Goal: Transaction & Acquisition: Purchase product/service

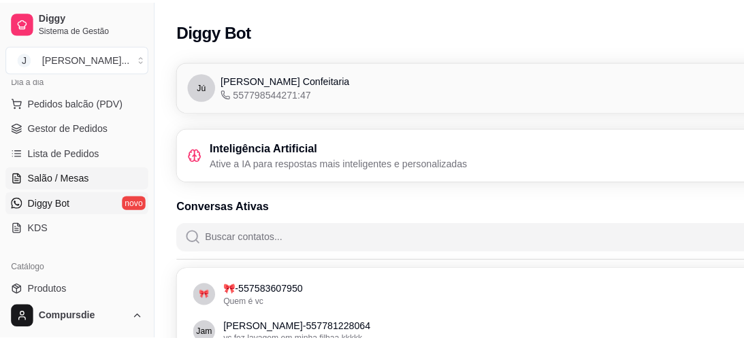
scroll to position [109, 0]
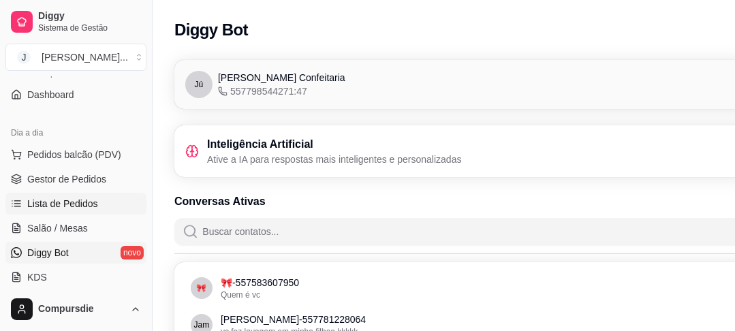
click at [76, 202] on span "Lista de Pedidos" at bounding box center [62, 204] width 71 height 14
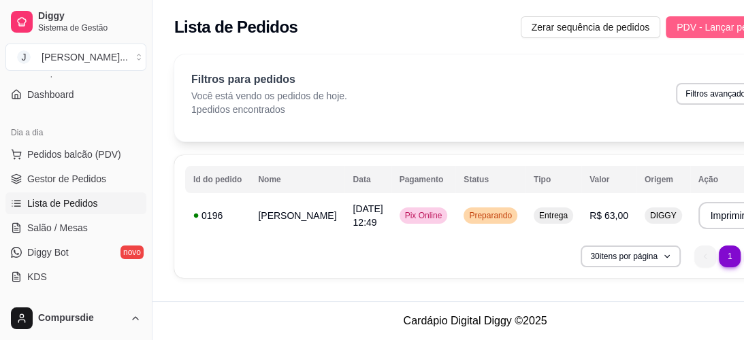
click at [677, 30] on span "PDV - Lançar pedido" at bounding box center [721, 27] width 89 height 15
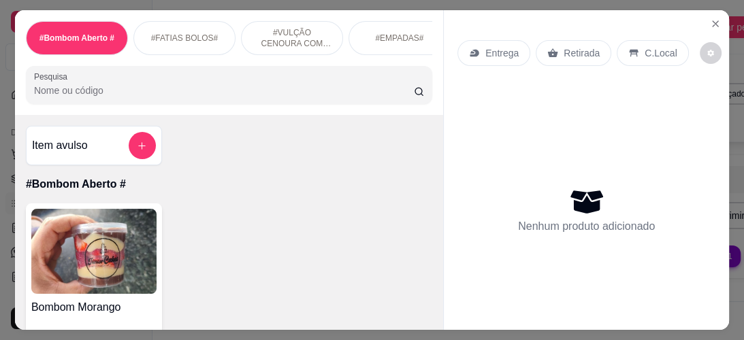
click at [551, 50] on icon at bounding box center [553, 53] width 11 height 11
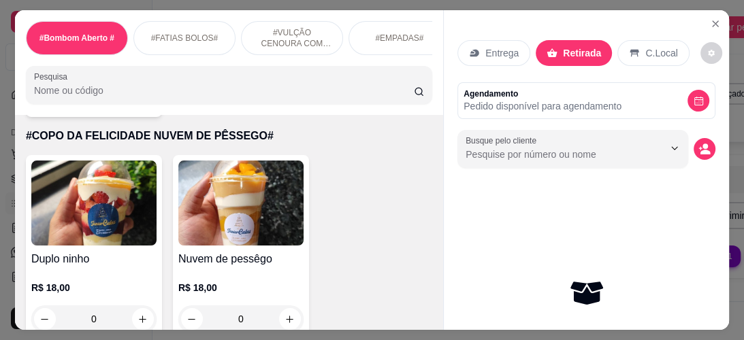
scroll to position [1090, 0]
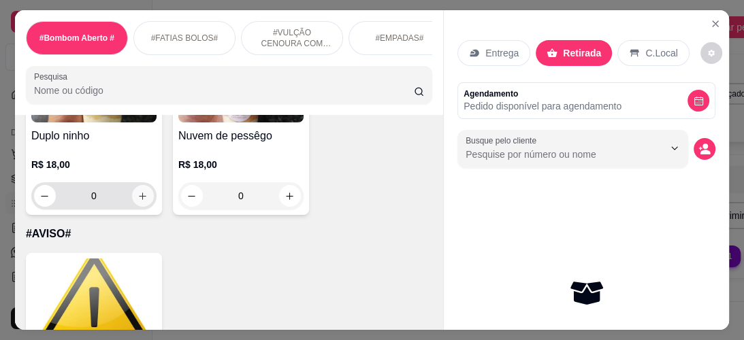
click at [139, 191] on button "increase-product-quantity" at bounding box center [143, 196] width 22 height 22
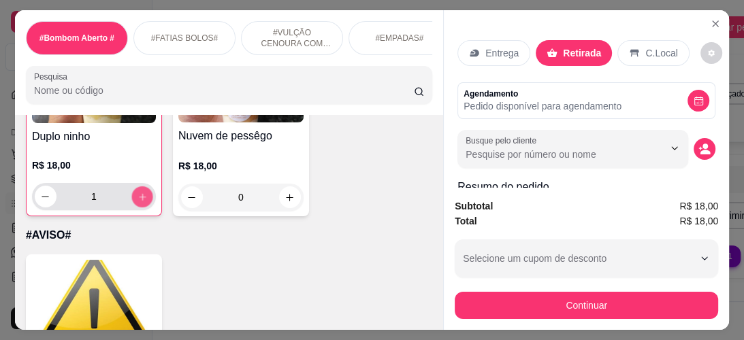
click at [139, 191] on button "increase-product-quantity" at bounding box center [141, 196] width 21 height 21
type input "2"
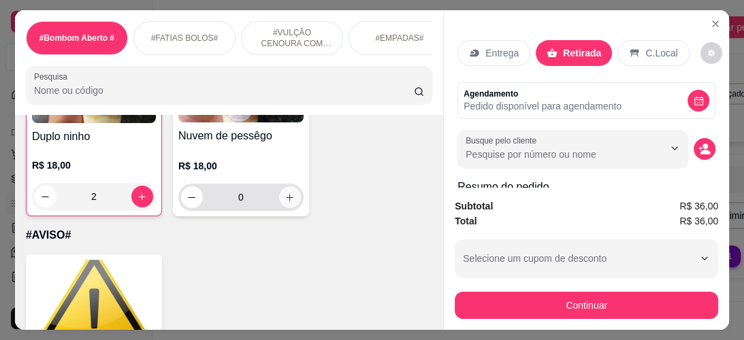
click at [285, 193] on icon "increase-product-quantity" at bounding box center [290, 198] width 10 height 10
click at [284, 192] on icon "increase-product-quantity" at bounding box center [289, 197] width 10 height 10
type input "2"
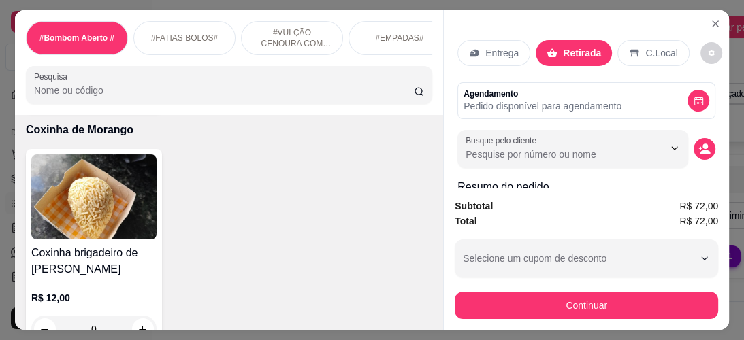
scroll to position [1471, 0]
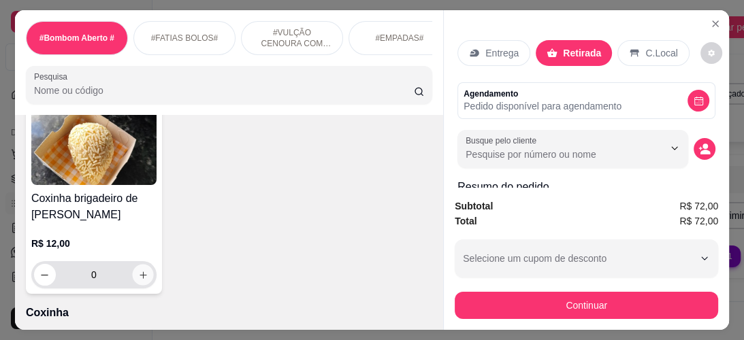
click at [142, 270] on icon "increase-product-quantity" at bounding box center [143, 275] width 10 height 10
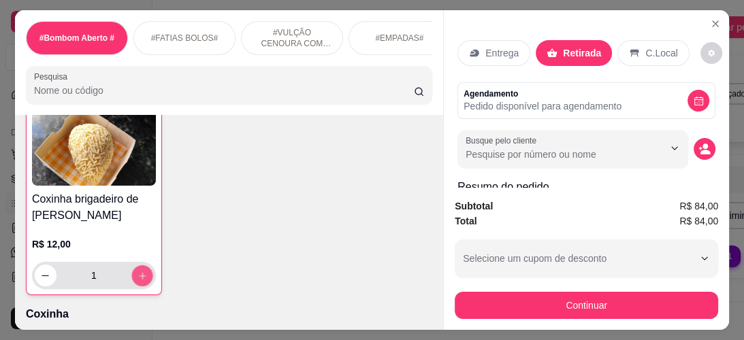
scroll to position [1472, 0]
click at [142, 270] on icon "increase-product-quantity" at bounding box center [143, 275] width 10 height 10
type input "2"
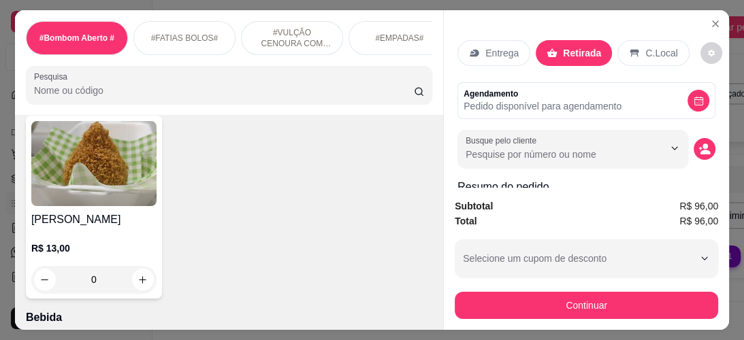
scroll to position [1689, 0]
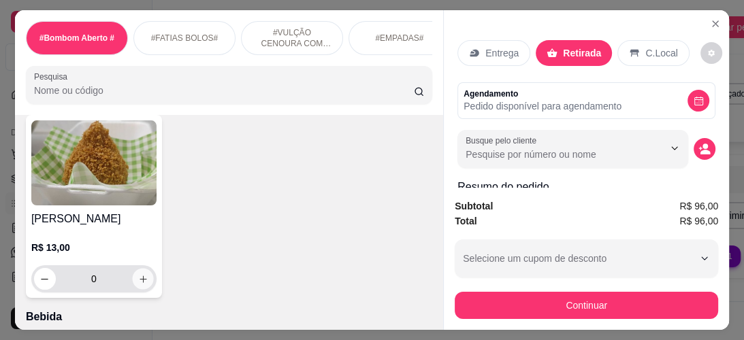
click at [138, 274] on icon "increase-product-quantity" at bounding box center [143, 279] width 10 height 10
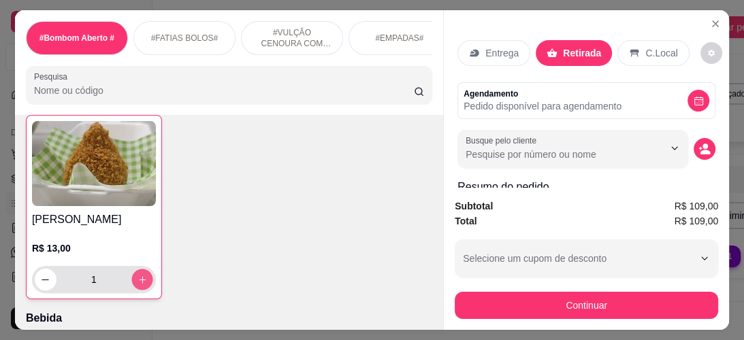
click at [138, 275] on icon "increase-product-quantity" at bounding box center [143, 280] width 10 height 10
click at [138, 274] on icon "increase-product-quantity" at bounding box center [143, 279] width 10 height 10
type input "3"
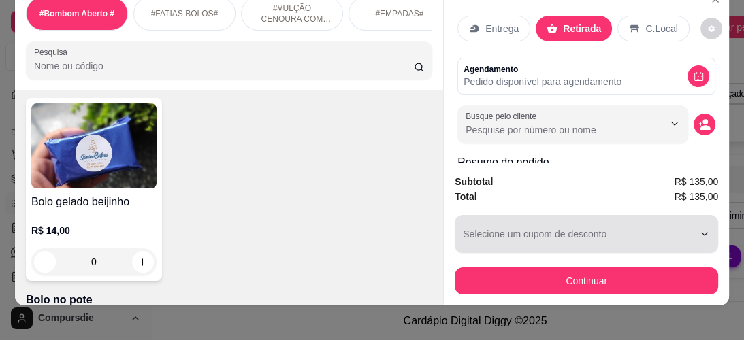
scroll to position [38, 0]
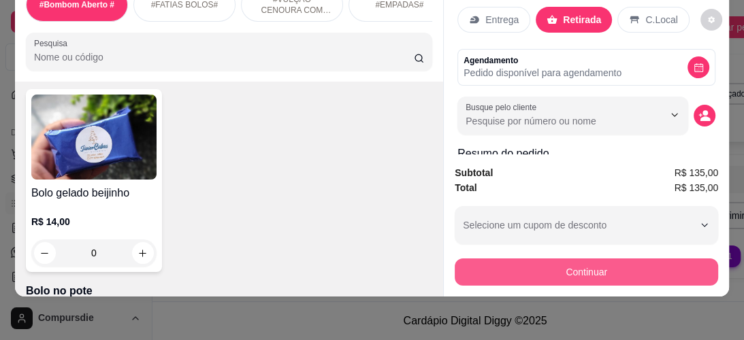
click at [541, 259] on button "Continuar" at bounding box center [587, 272] width 264 height 27
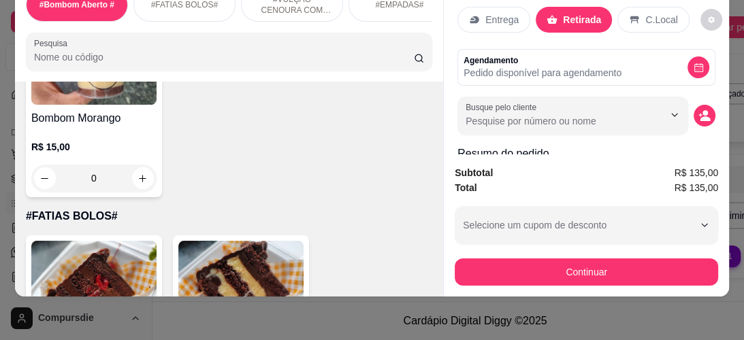
scroll to position [165, 0]
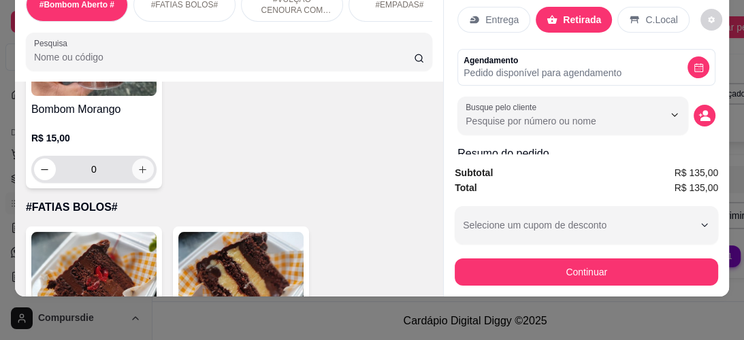
click at [138, 169] on icon "increase-product-quantity" at bounding box center [143, 170] width 10 height 10
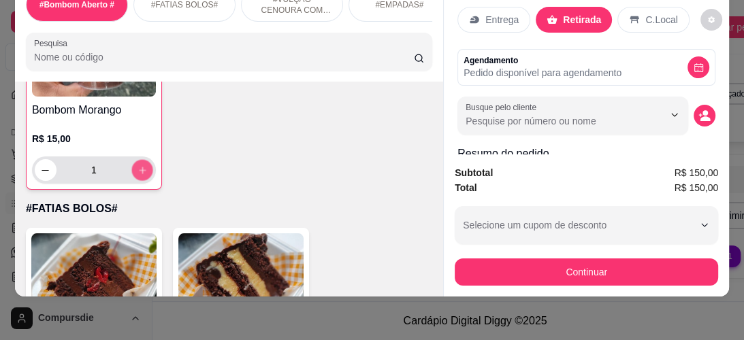
click at [138, 169] on icon "increase-product-quantity" at bounding box center [143, 170] width 10 height 10
type input "4"
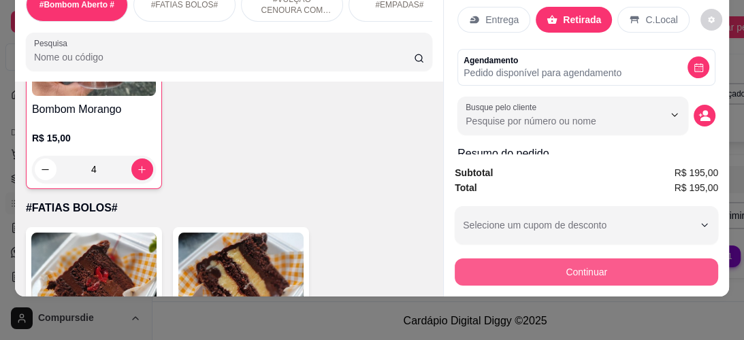
click at [474, 259] on button "Continuar" at bounding box center [587, 272] width 264 height 27
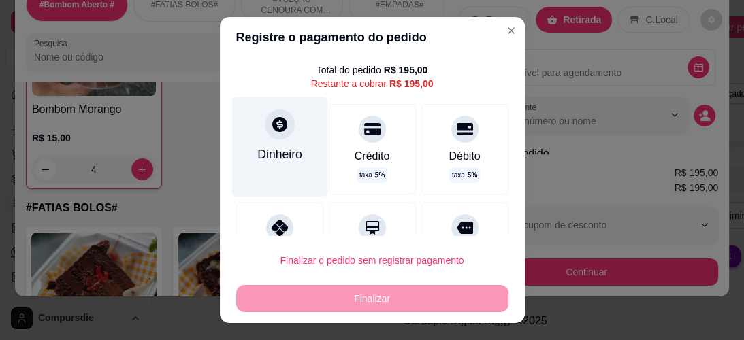
scroll to position [54, 0]
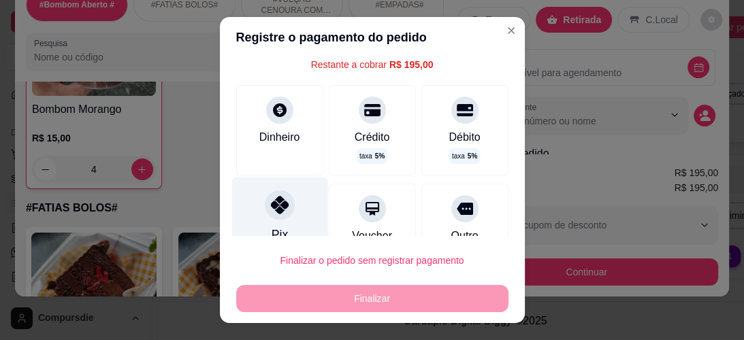
click at [274, 204] on icon at bounding box center [279, 205] width 18 height 18
type input "R$ 0,00"
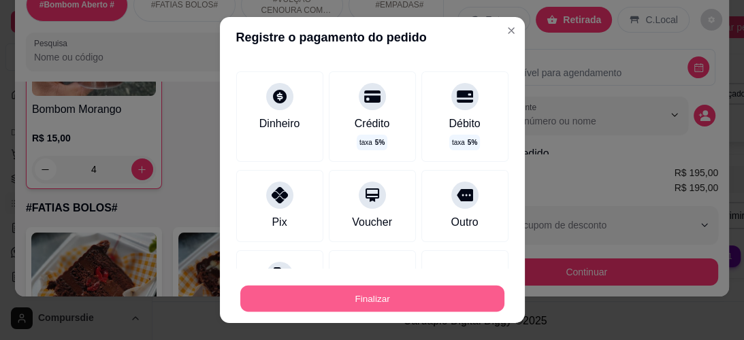
click at [330, 294] on button "Finalizar" at bounding box center [372, 299] width 264 height 27
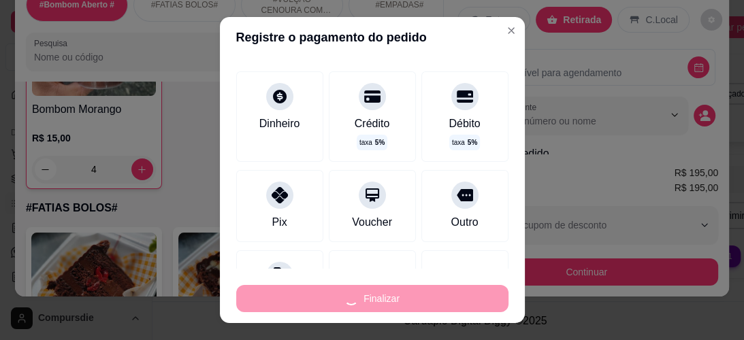
type input "0"
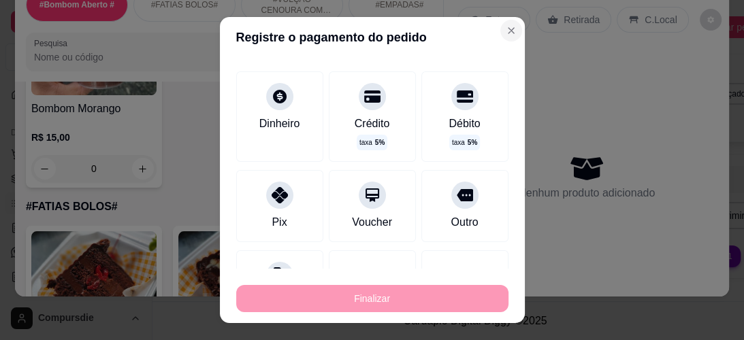
type input "-R$ 195,00"
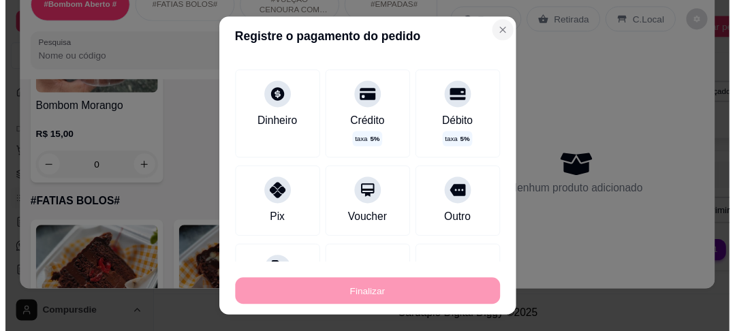
scroll to position [165, 0]
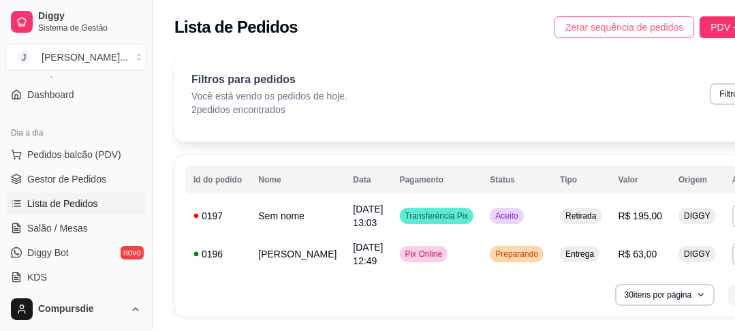
click at [554, 30] on button "Zerar sequência de pedidos" at bounding box center [624, 27] width 140 height 22
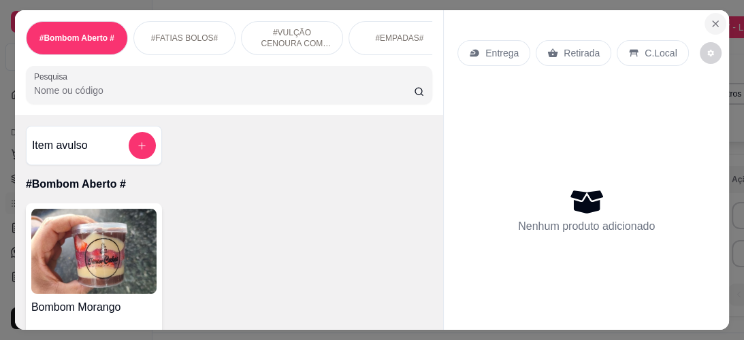
click at [713, 21] on icon "Close" at bounding box center [715, 23] width 5 height 5
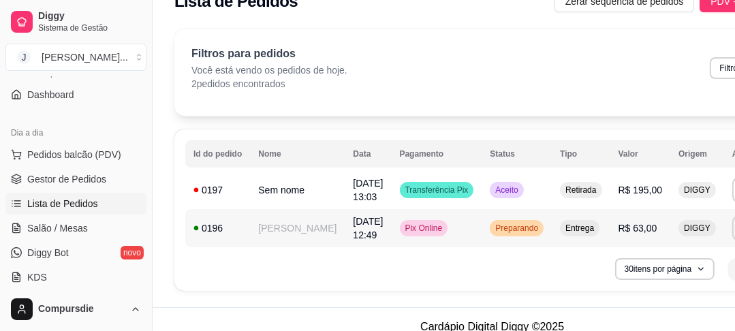
scroll to position [40, 0]
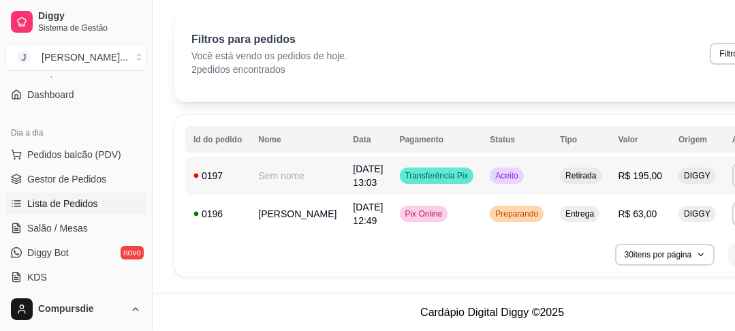
click at [283, 174] on td "Sem nome" at bounding box center [297, 176] width 95 height 38
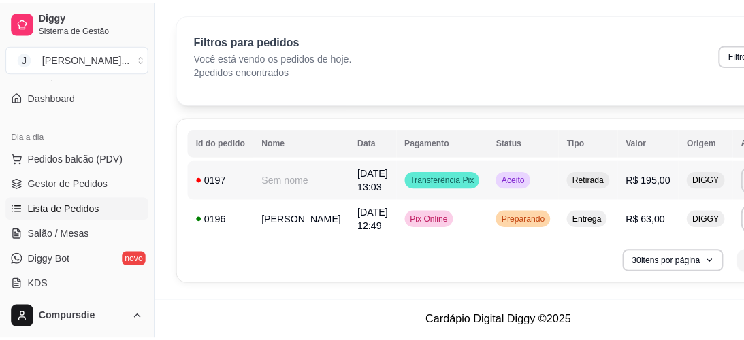
scroll to position [31, 0]
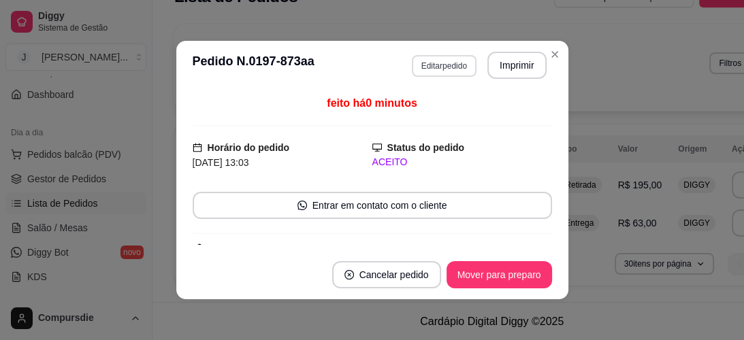
click at [454, 61] on button "Editar pedido" at bounding box center [444, 66] width 65 height 22
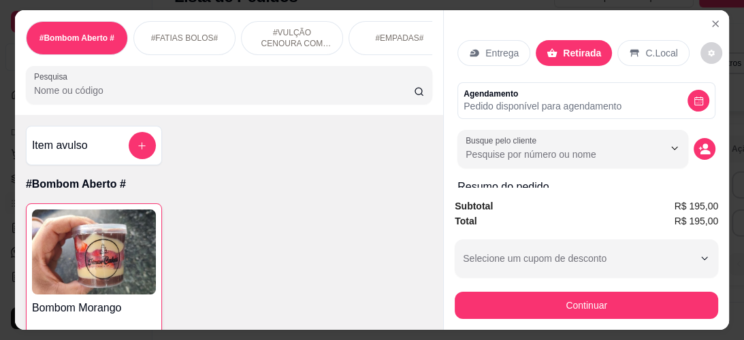
click at [511, 52] on p "Entrega" at bounding box center [502, 53] width 33 height 14
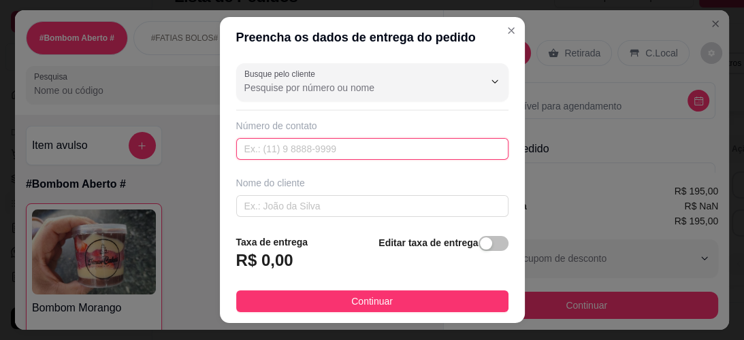
click at [321, 139] on input "text" at bounding box center [372, 149] width 272 height 22
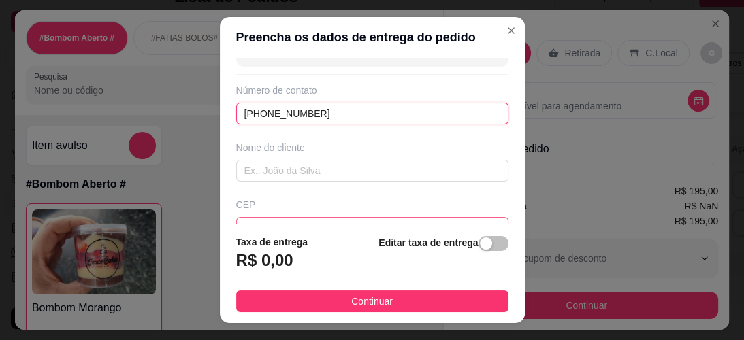
scroll to position [54, 0]
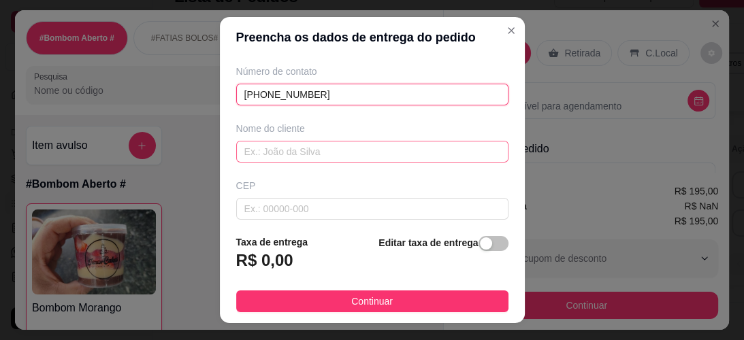
type input "[PHONE_NUMBER]"
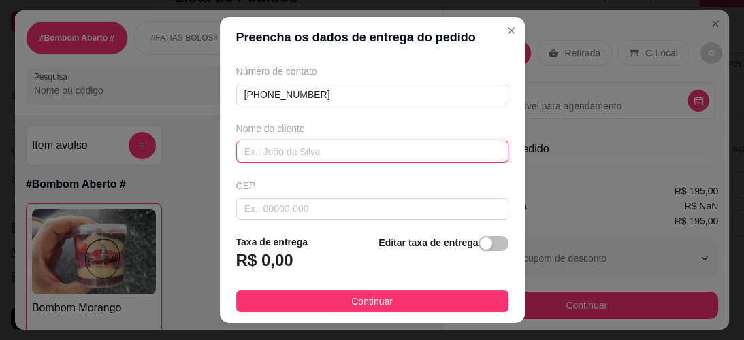
click at [276, 151] on input "text" at bounding box center [372, 152] width 272 height 22
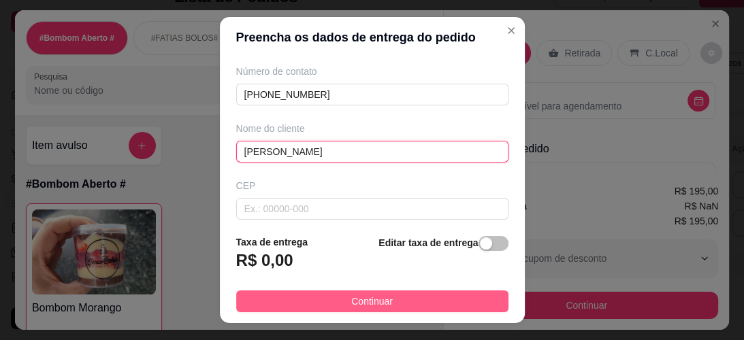
type input "[PERSON_NAME]"
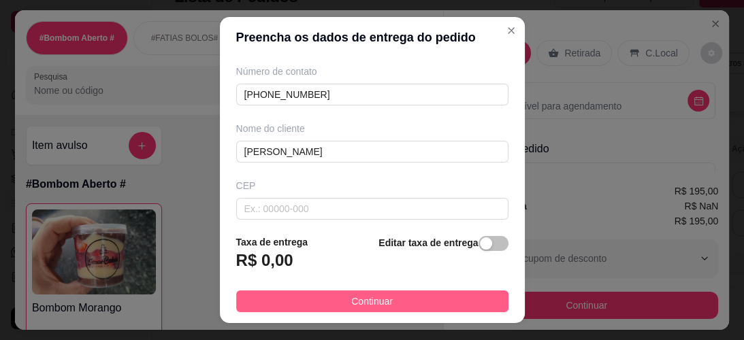
click at [340, 302] on button "Continuar" at bounding box center [372, 302] width 272 height 22
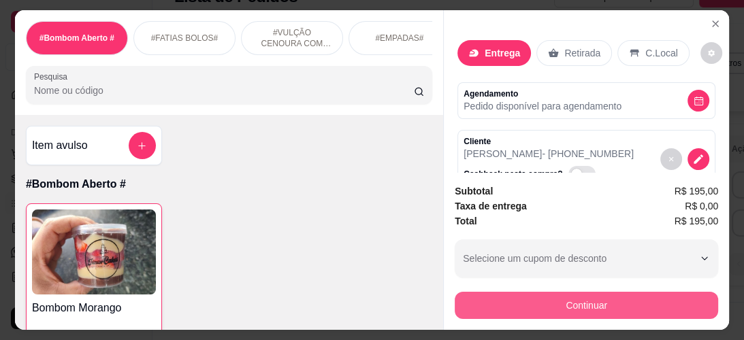
click at [539, 296] on button "Continuar" at bounding box center [587, 305] width 264 height 27
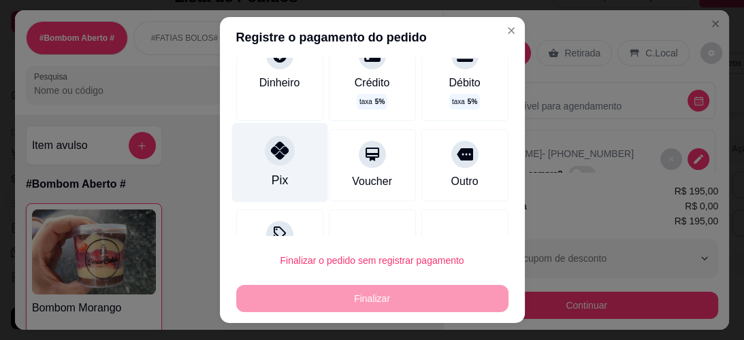
click at [285, 148] on div at bounding box center [280, 151] width 30 height 30
type input "R$ 0,00"
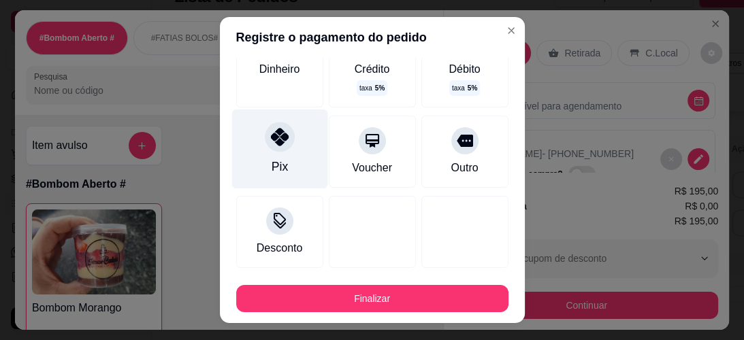
scroll to position [95, 0]
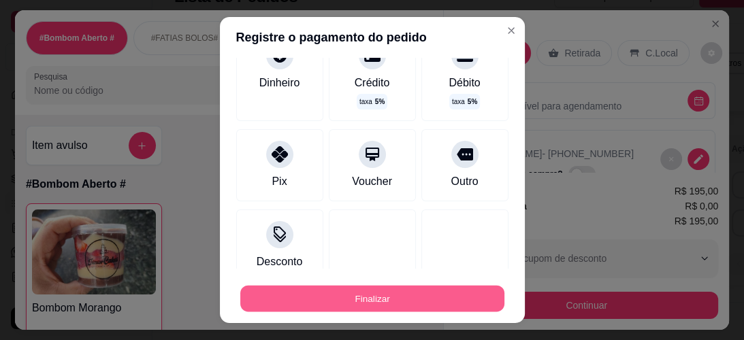
click at [330, 292] on button "Finalizar" at bounding box center [372, 299] width 264 height 27
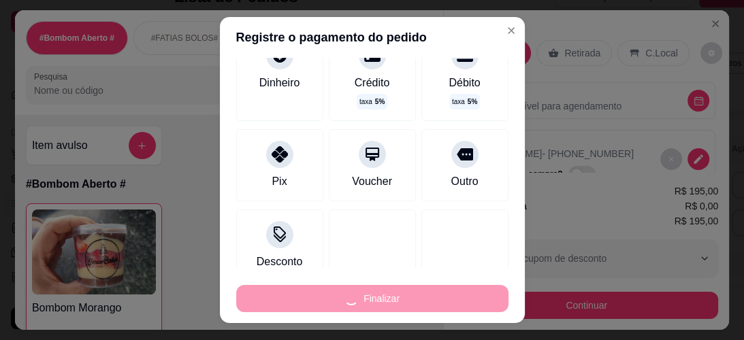
type input "0"
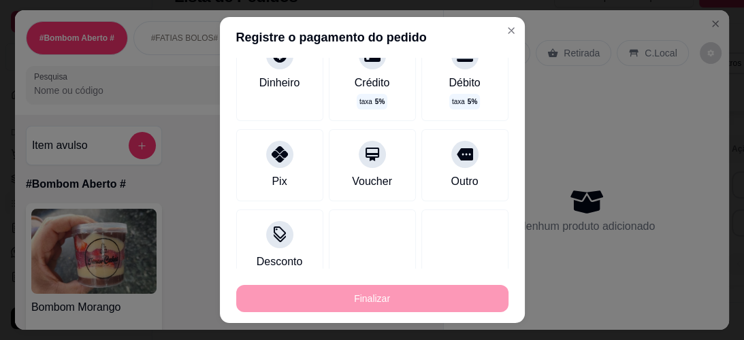
type input "-R$ 195,00"
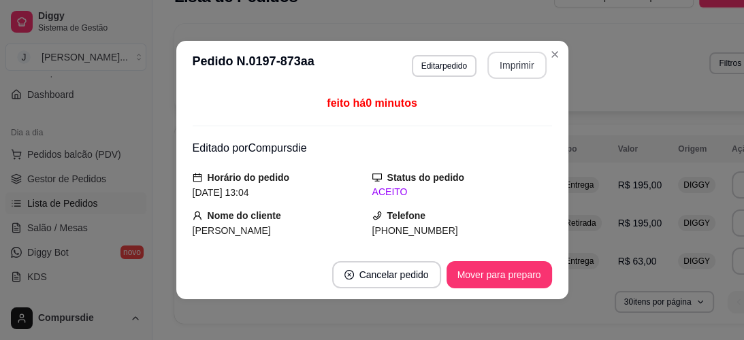
click at [530, 64] on button "Imprimir" at bounding box center [517, 65] width 59 height 27
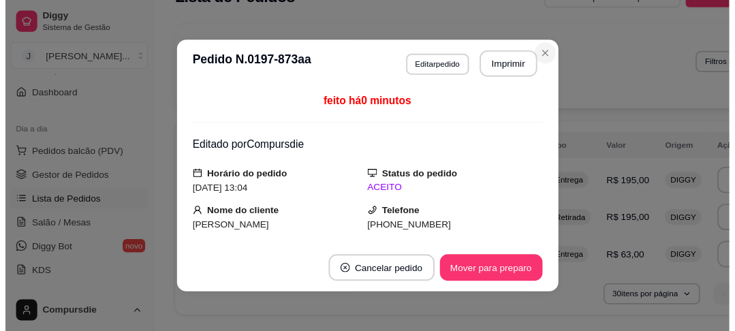
scroll to position [0, 0]
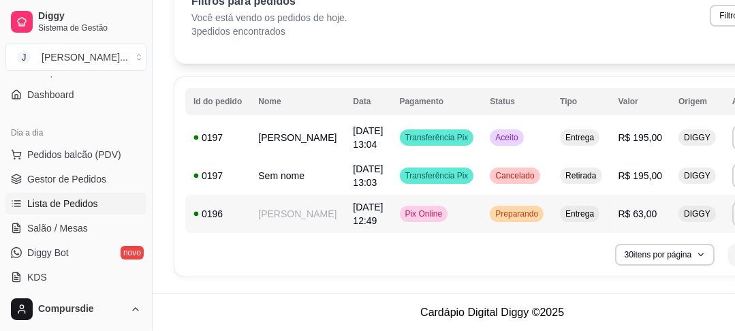
click at [345, 218] on td "[DATE] 12:49" at bounding box center [368, 214] width 46 height 38
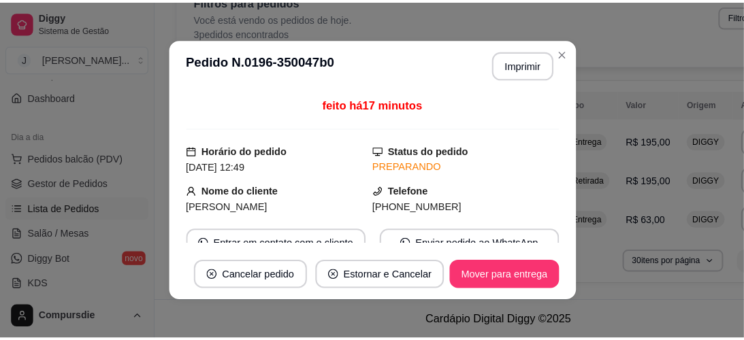
scroll to position [69, 0]
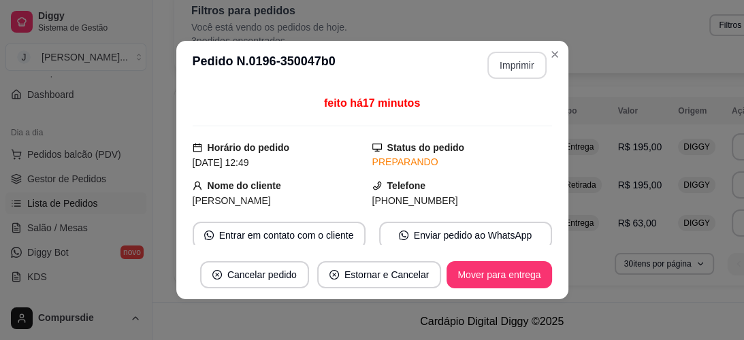
click at [504, 75] on button "Imprimir" at bounding box center [517, 65] width 59 height 27
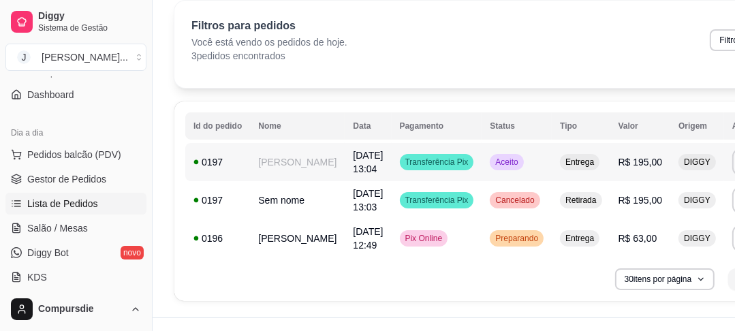
scroll to position [54, 0]
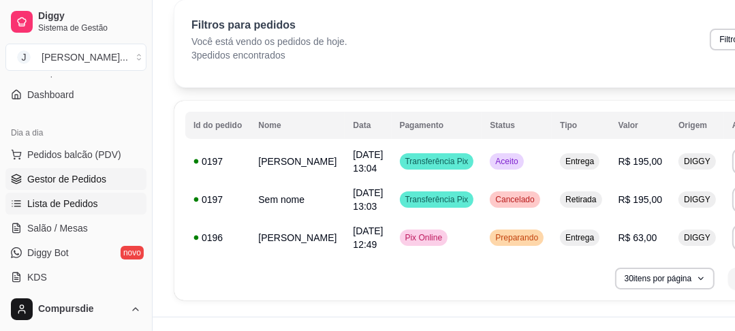
click at [51, 179] on span "Gestor de Pedidos" at bounding box center [66, 179] width 79 height 14
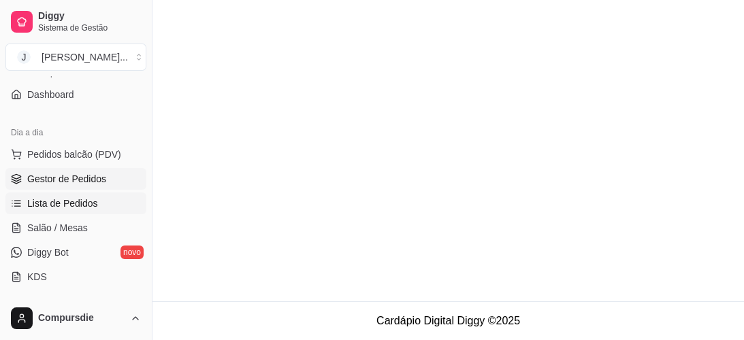
click at [60, 201] on span "Lista de Pedidos" at bounding box center [62, 204] width 71 height 14
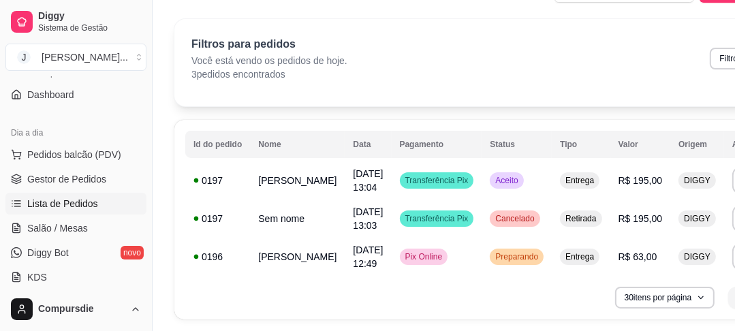
scroll to position [54, 0]
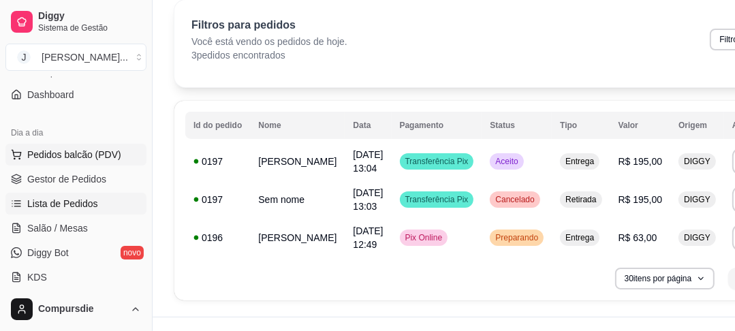
click at [72, 155] on span "Pedidos balcão (PDV)" at bounding box center [74, 155] width 94 height 14
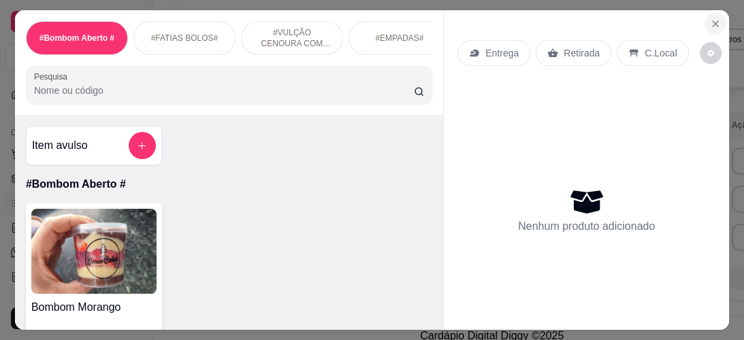
click at [711, 22] on icon "Close" at bounding box center [715, 23] width 11 height 11
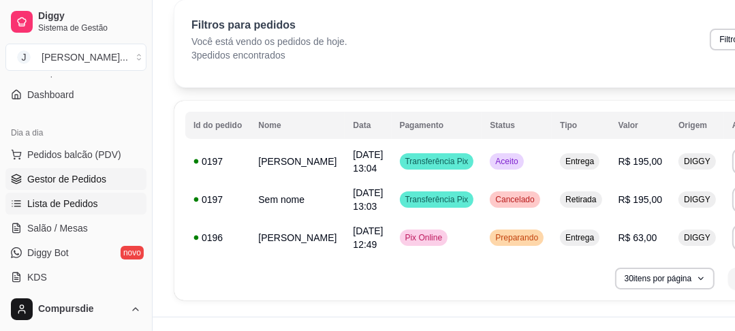
click at [67, 183] on span "Gestor de Pedidos" at bounding box center [66, 179] width 79 height 14
